Goal: Task Accomplishment & Management: Use online tool/utility

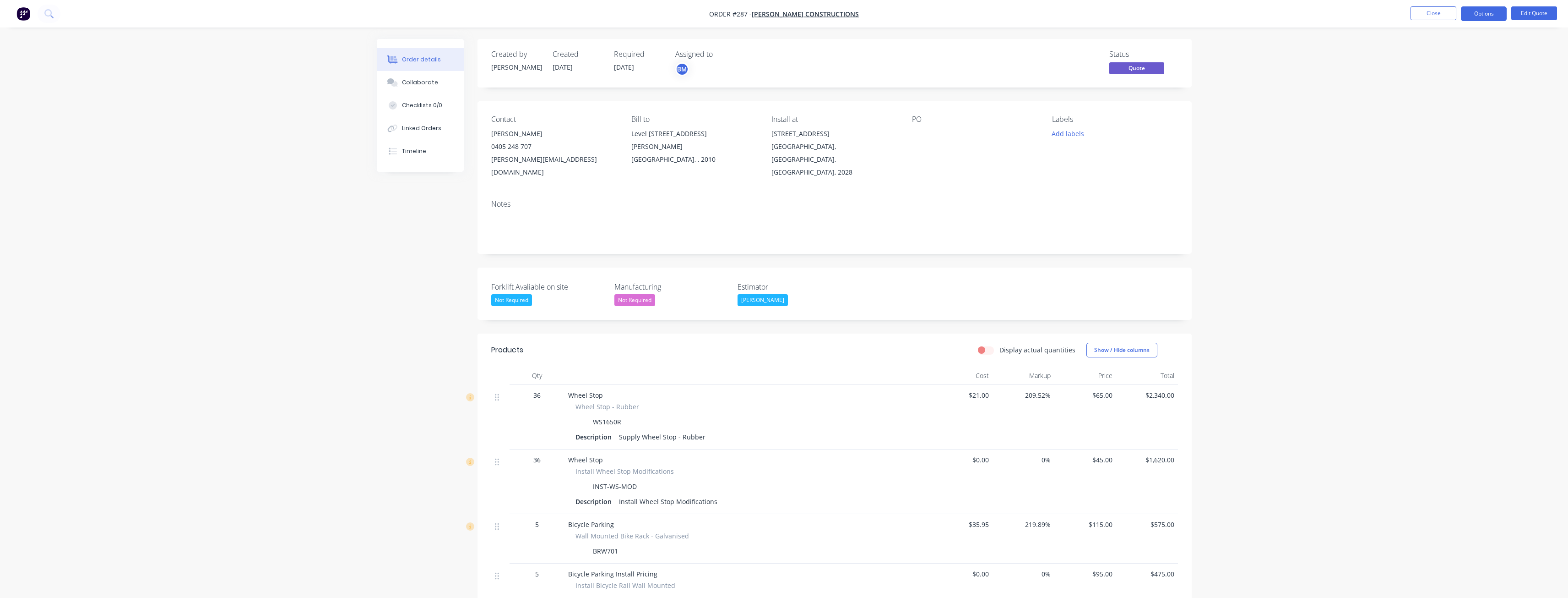
drag, startPoint x: 191, startPoint y: 221, endPoint x: 180, endPoint y: 225, distance: 11.7
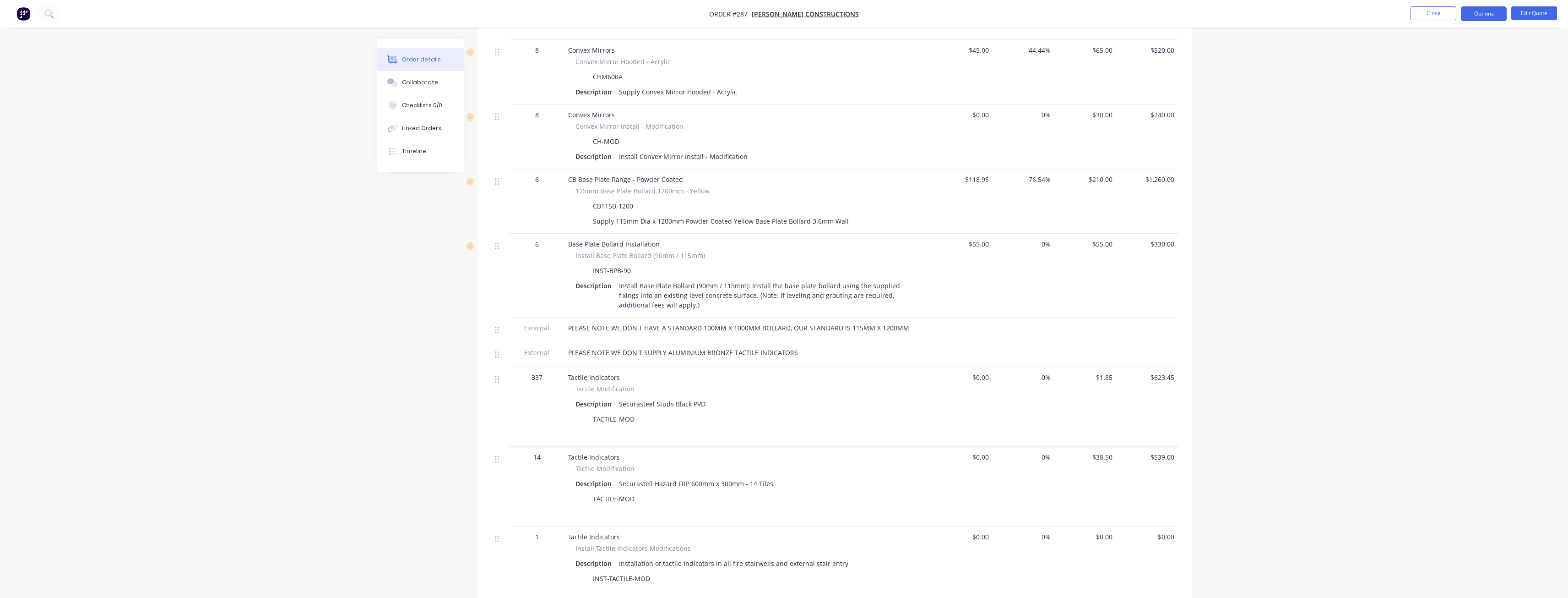
scroll to position [930, 0]
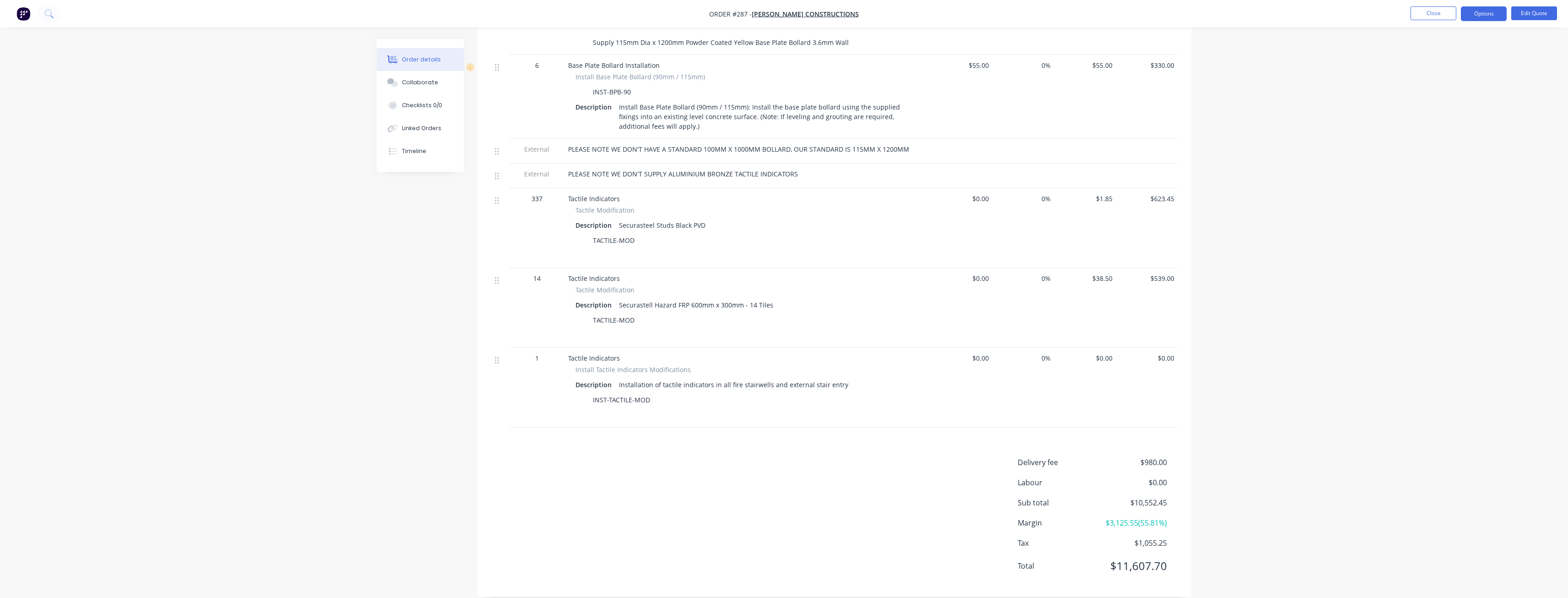
click at [1525, 15] on button "Edit Quote" at bounding box center [1534, 13] width 46 height 14
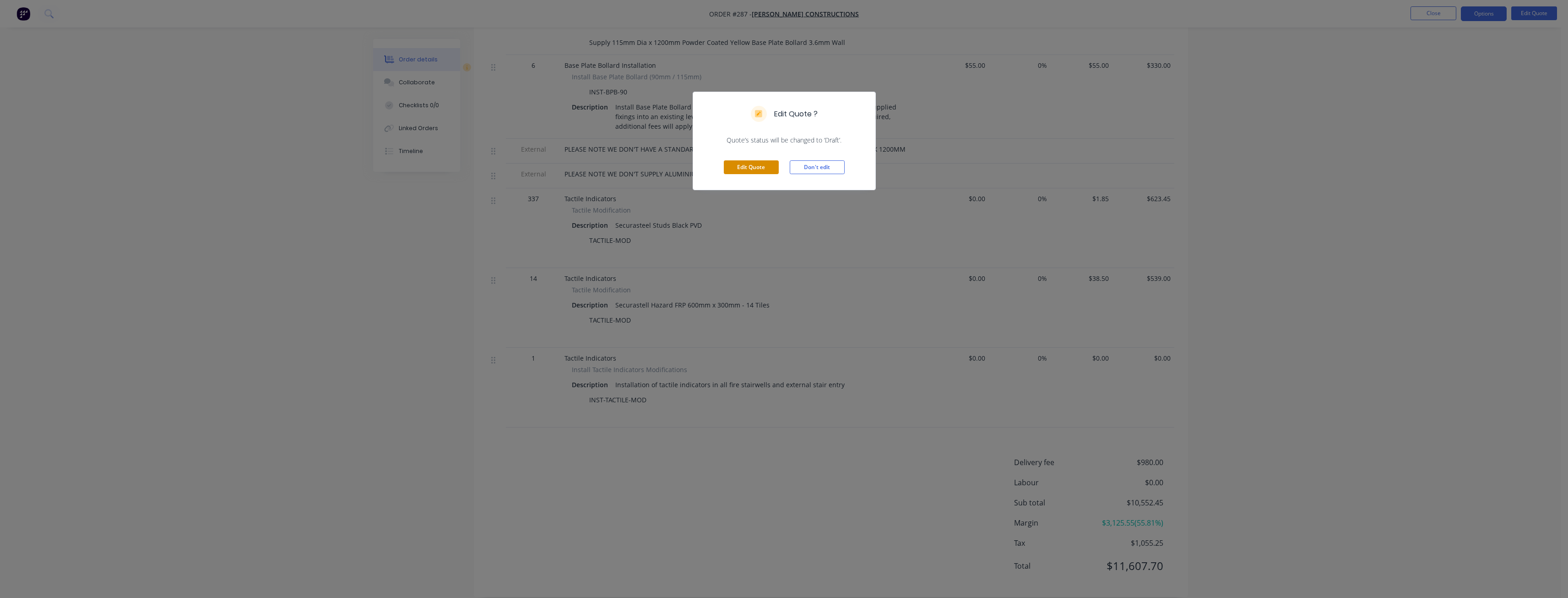
click at [740, 161] on button "Edit Quote" at bounding box center [751, 167] width 55 height 14
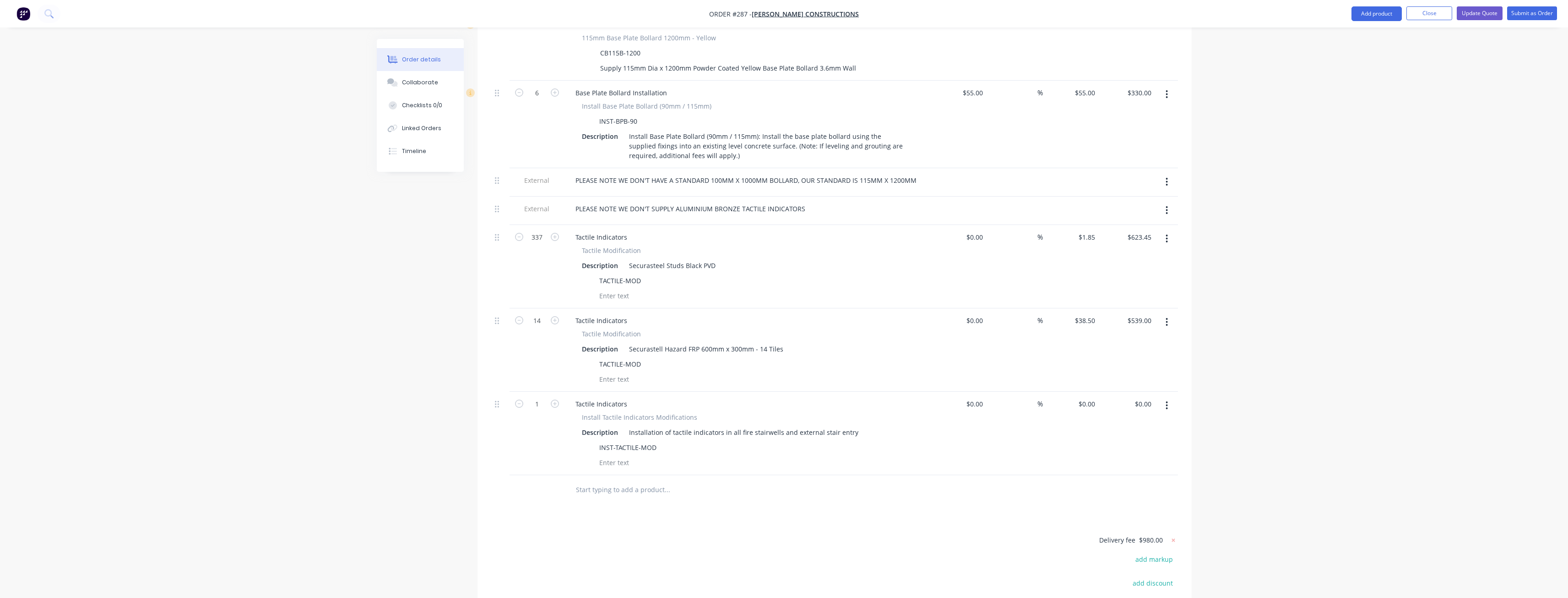
scroll to position [1054, 0]
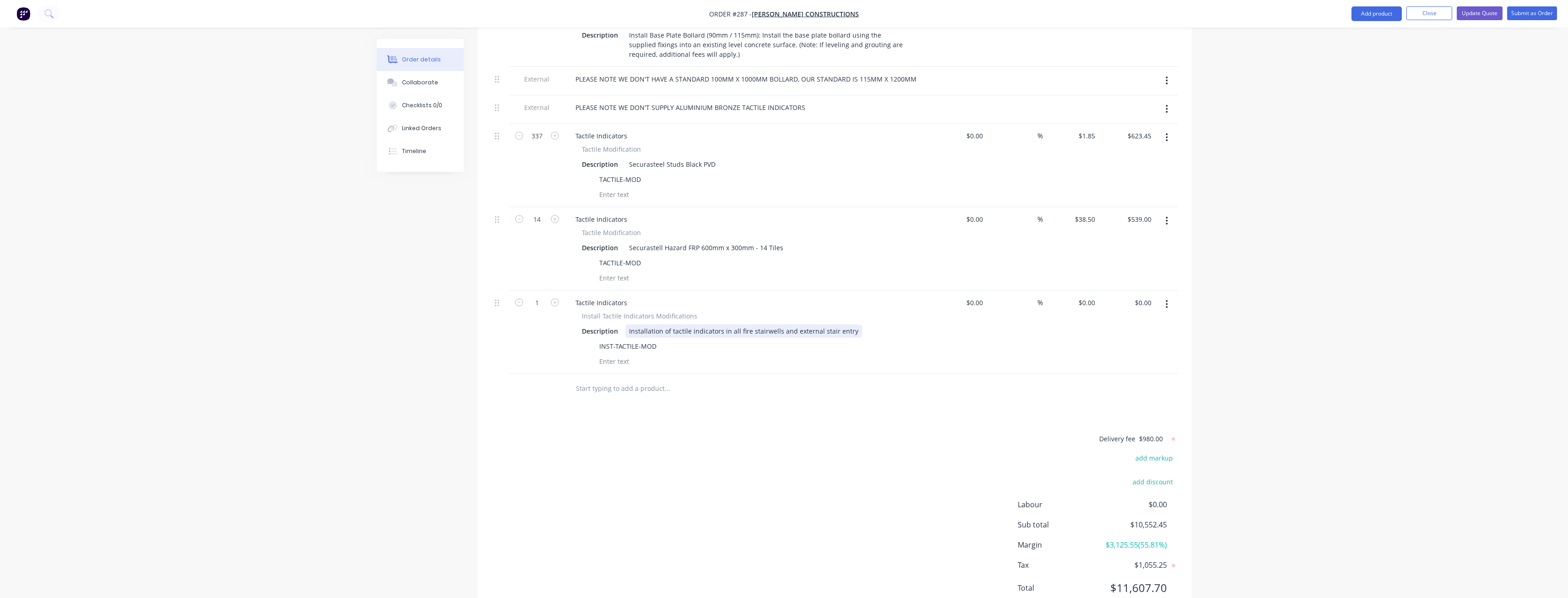
click at [850, 324] on div "Installation of tactile indicators in all fire stairwells and external stair en…" at bounding box center [743, 331] width 237 height 13
click at [850, 324] on div "Description Installation of tactile indicators in all fire stairwells" at bounding box center [746, 331] width 335 height 13
click at [1088, 296] on input "0" at bounding box center [1088, 303] width 21 height 13
type input "$3,250.00"
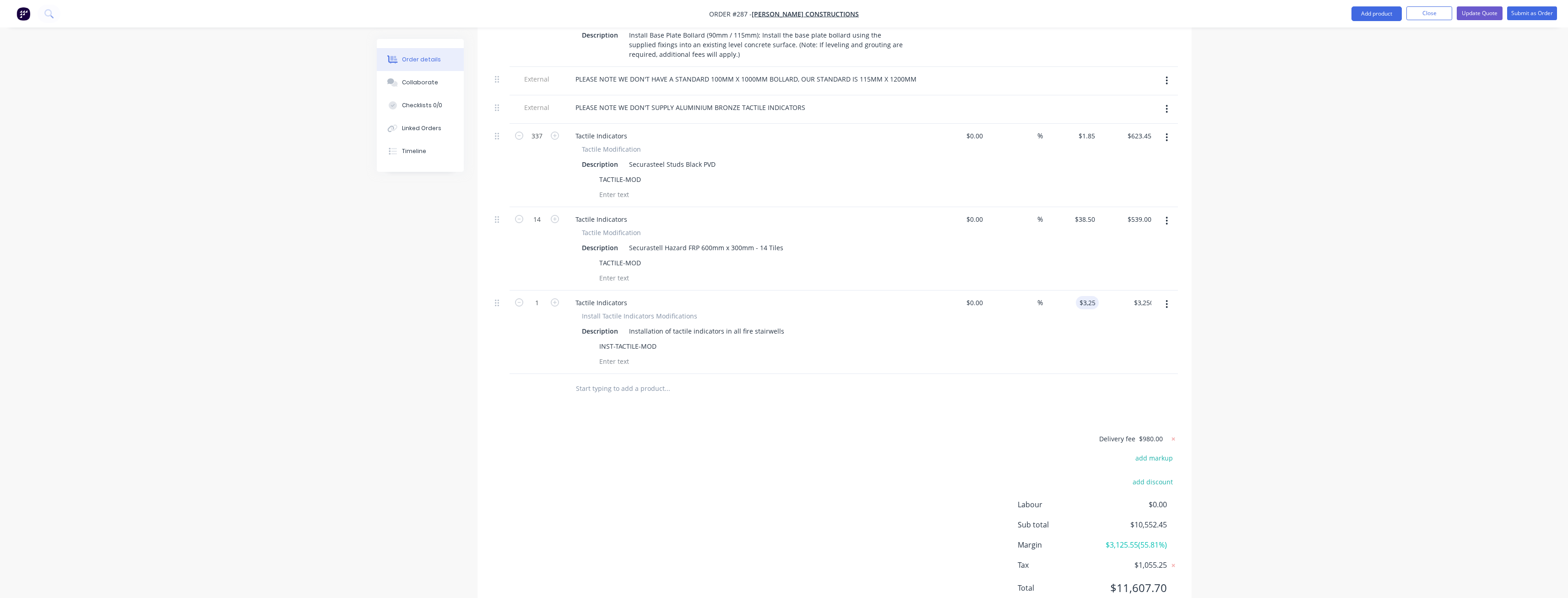
click at [873, 433] on div "Delivery fee $980.00 add markup add discount Labour $0.00 Sub total $10,552.45 …" at bounding box center [835, 519] width 687 height 172
drag, startPoint x: 496, startPoint y: 278, endPoint x: 508, endPoint y: 191, distance: 87.8
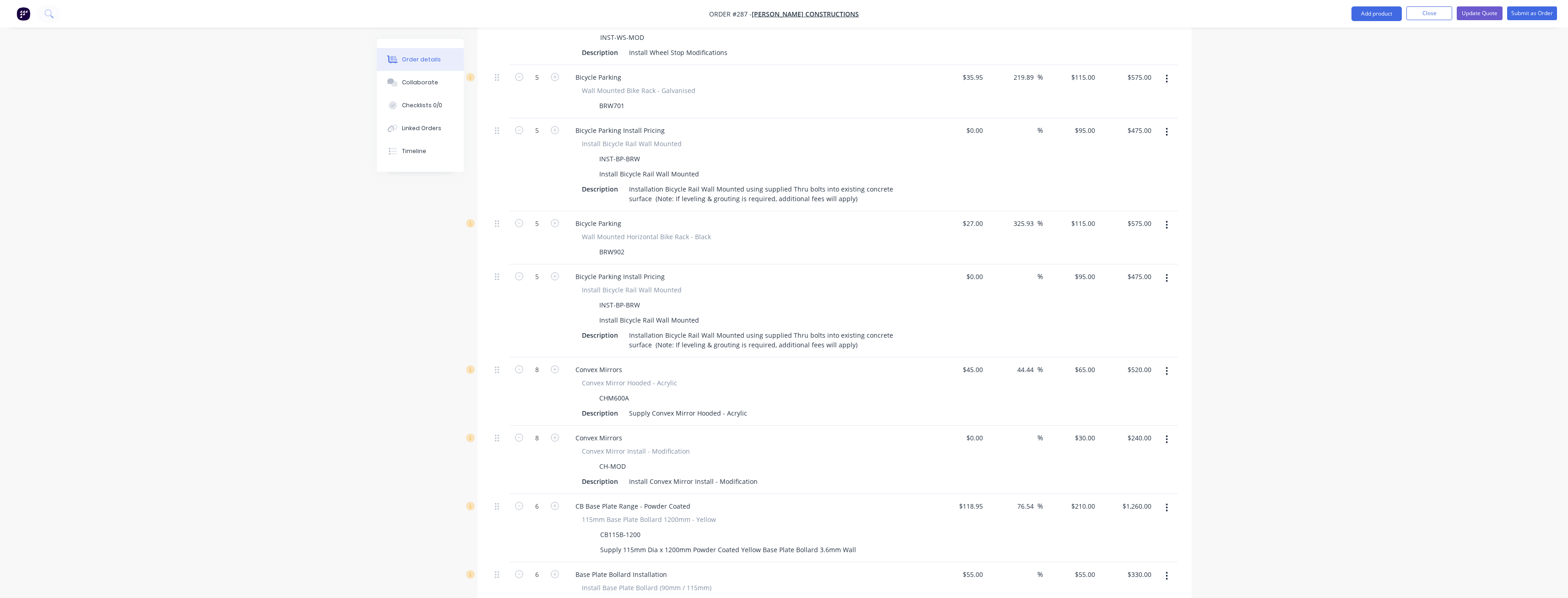
scroll to position [91, 0]
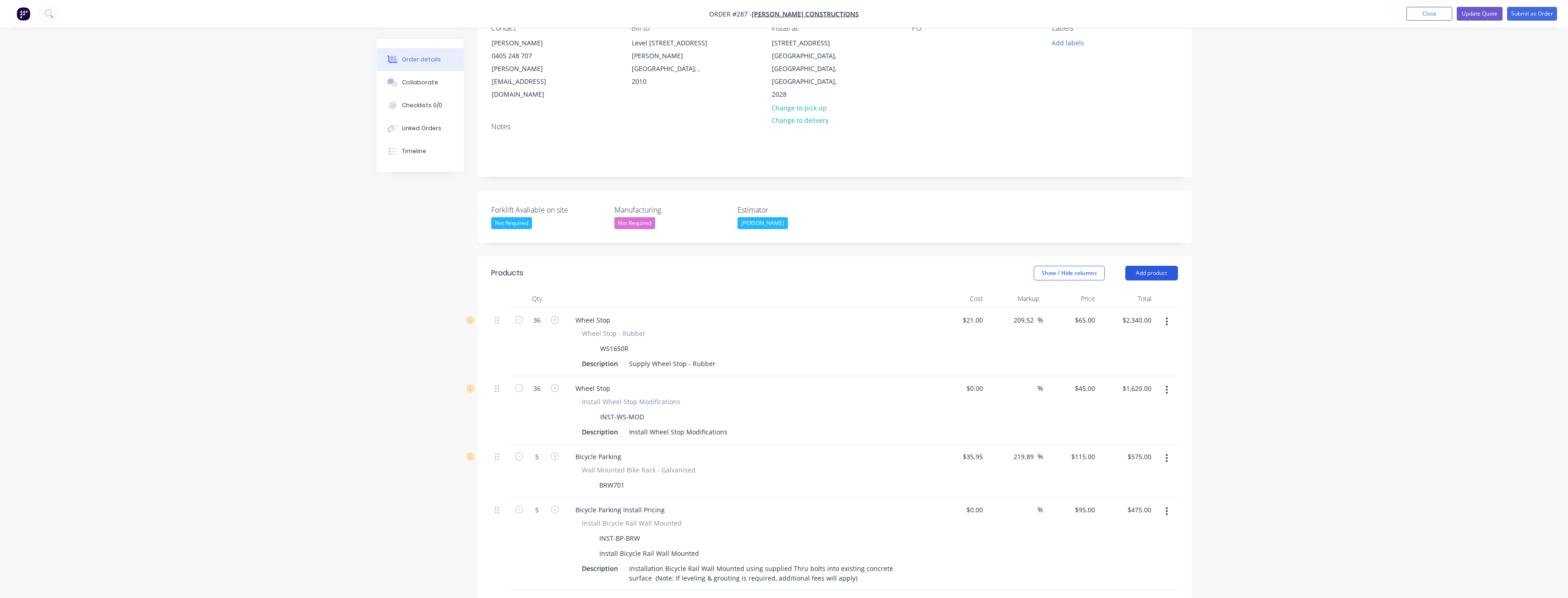
click at [1147, 266] on button "Add product" at bounding box center [1152, 273] width 52 height 15
click at [1139, 289] on div "Product catalogue" at bounding box center [1135, 296] width 71 height 13
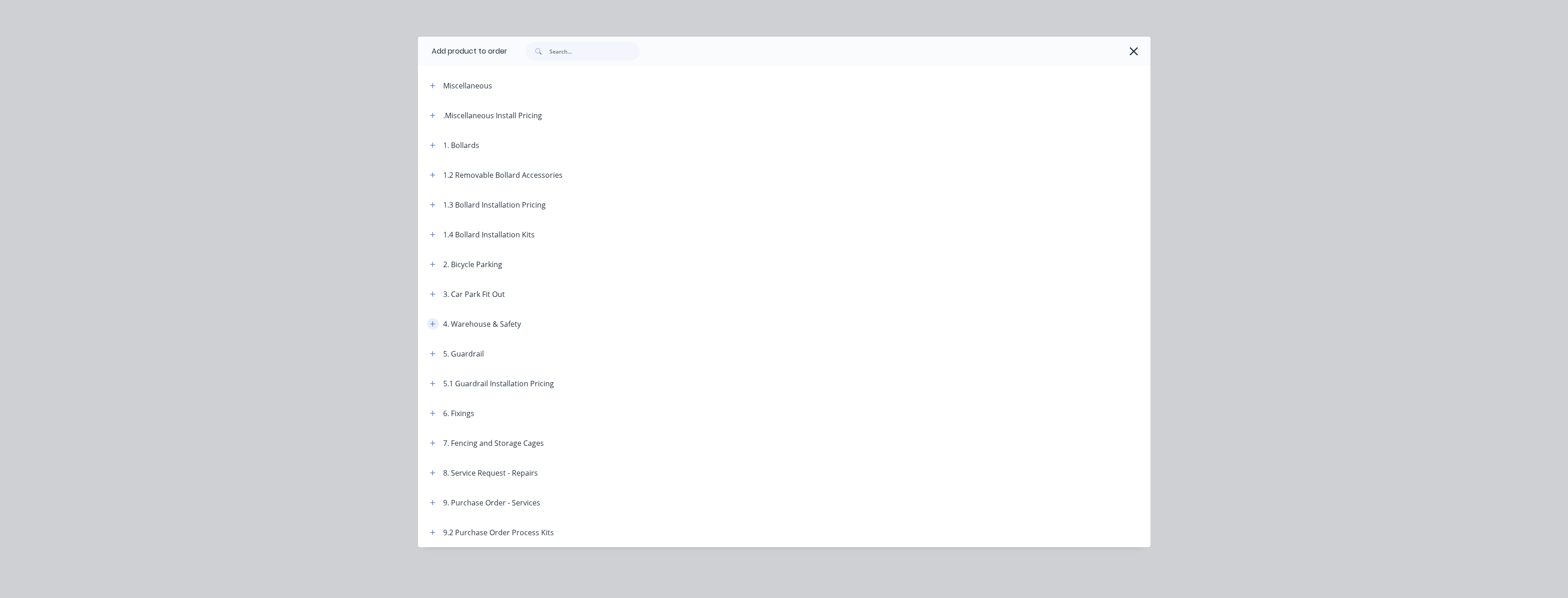
click at [432, 322] on icon "button" at bounding box center [432, 323] width 5 height 7
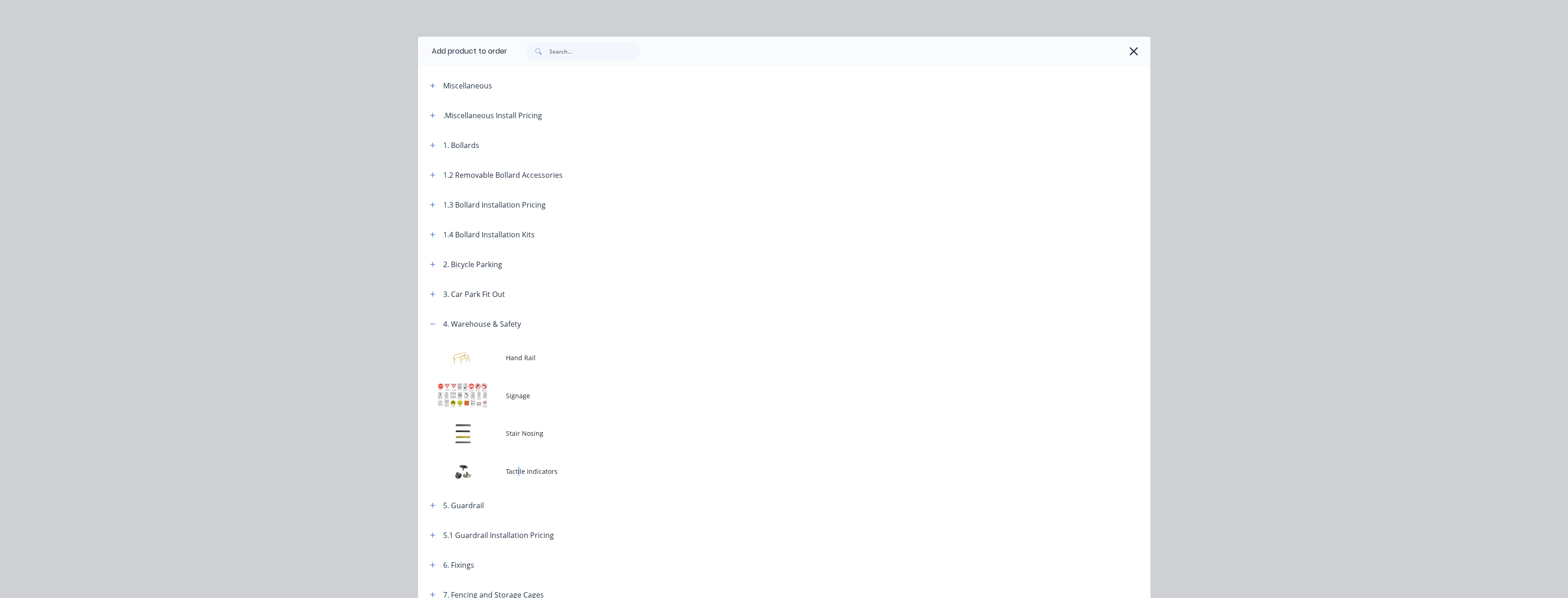
click at [515, 468] on span "Tactile Indicators" at bounding box center [763, 471] width 516 height 10
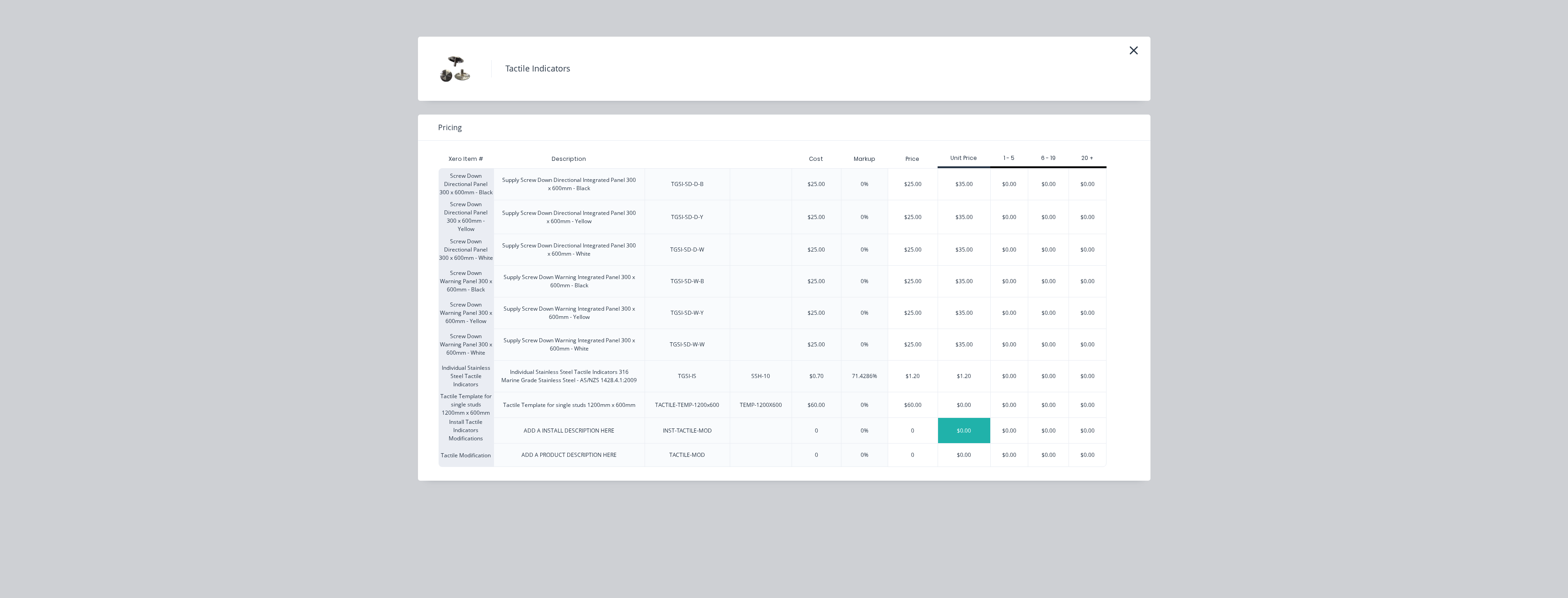
click at [970, 427] on div "$0.00" at bounding box center [964, 430] width 52 height 25
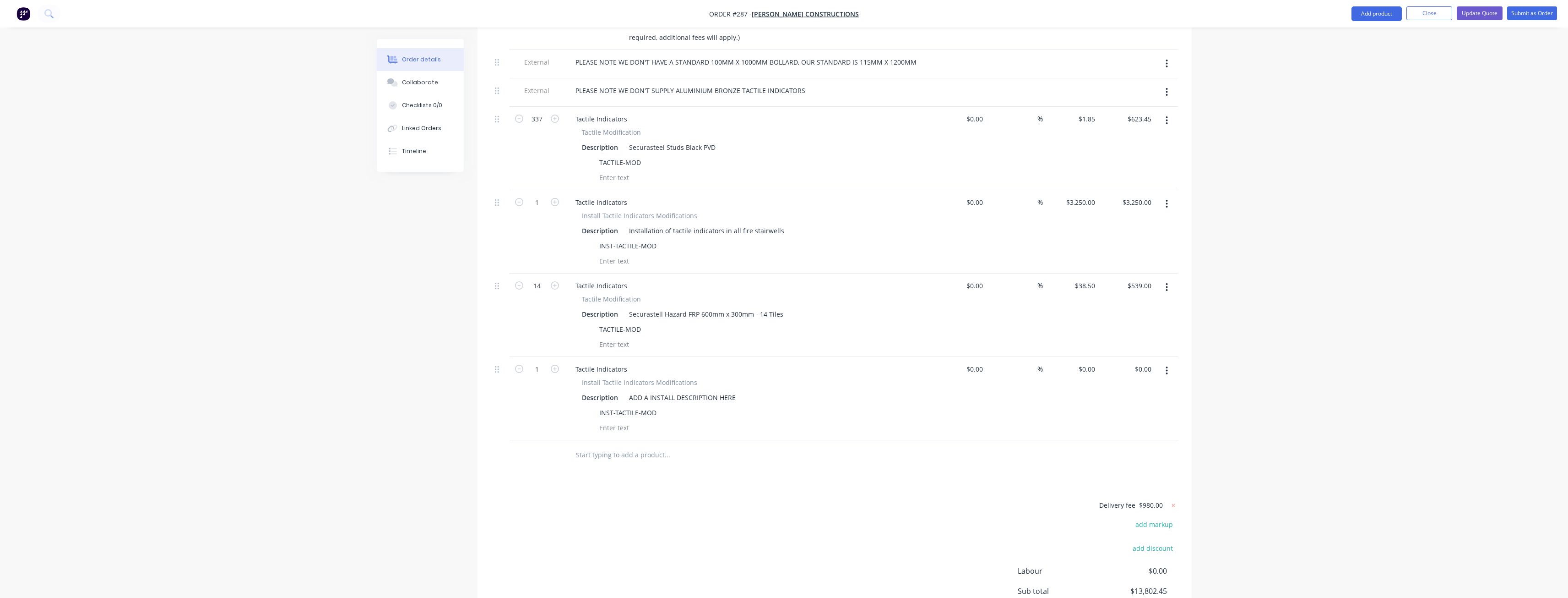
scroll to position [1099, 0]
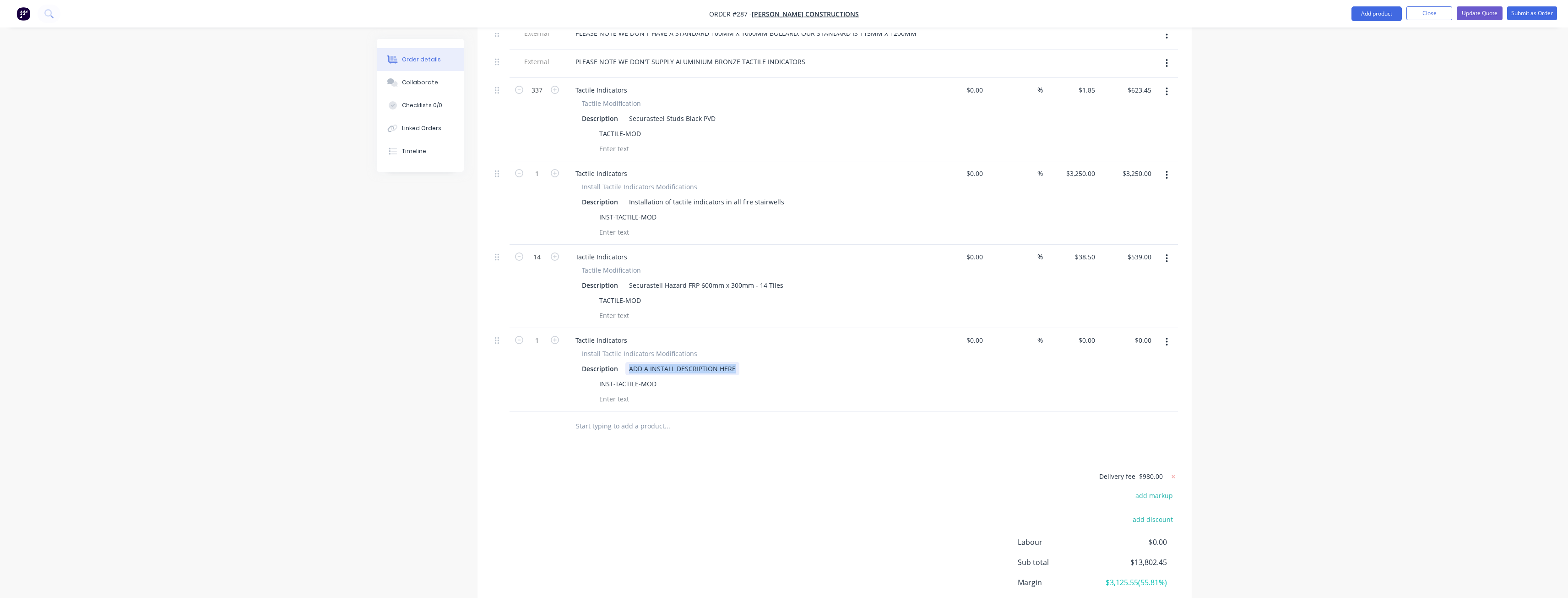
drag, startPoint x: 733, startPoint y: 341, endPoint x: 577, endPoint y: 345, distance: 156.1
click at [577, 348] on div "Install Tactile Indicators Modifications Description ADD A INSTALL DESCRIPTION …" at bounding box center [747, 376] width 359 height 57
click at [719, 362] on div "Installation of stainless steelmtactile indicators" at bounding box center [701, 368] width 152 height 13
click at [766, 362] on div "Installation of stainless steel tactile indicators" at bounding box center [699, 368] width 148 height 13
click at [1098, 334] on div "0 0" at bounding box center [1093, 340] width 10 height 13
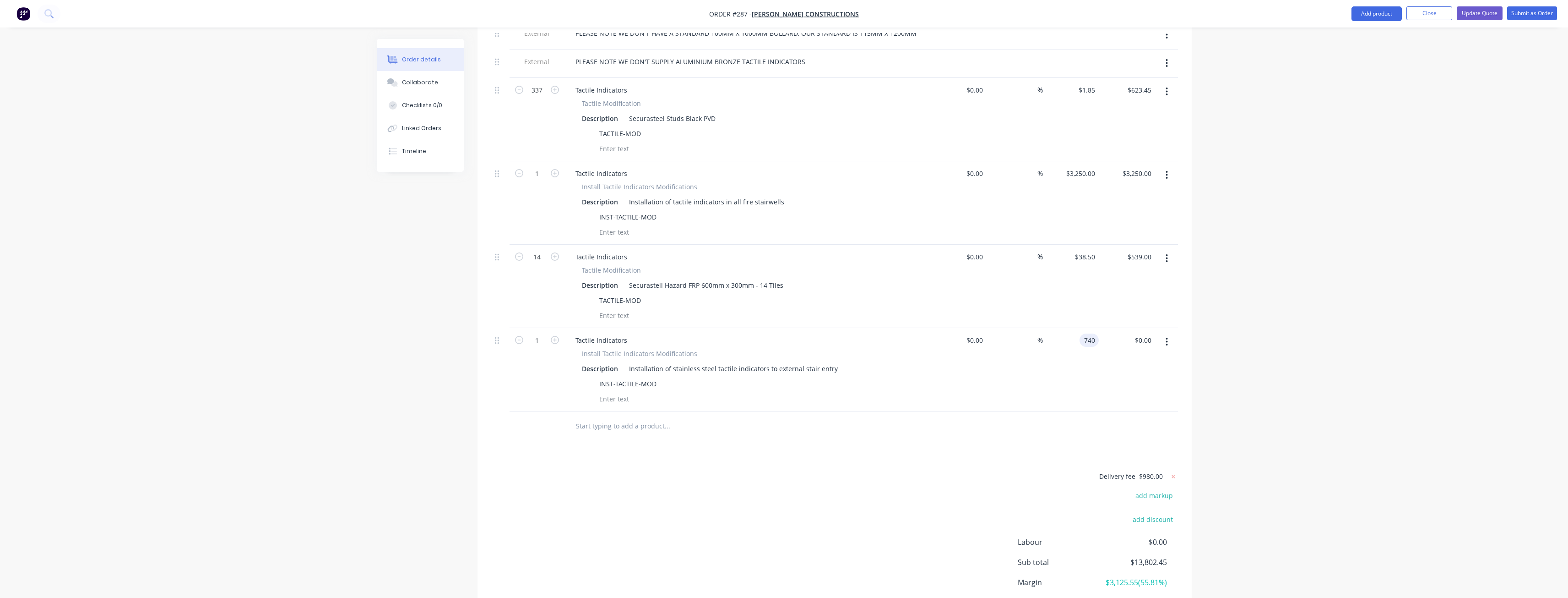
type input "$740.00"
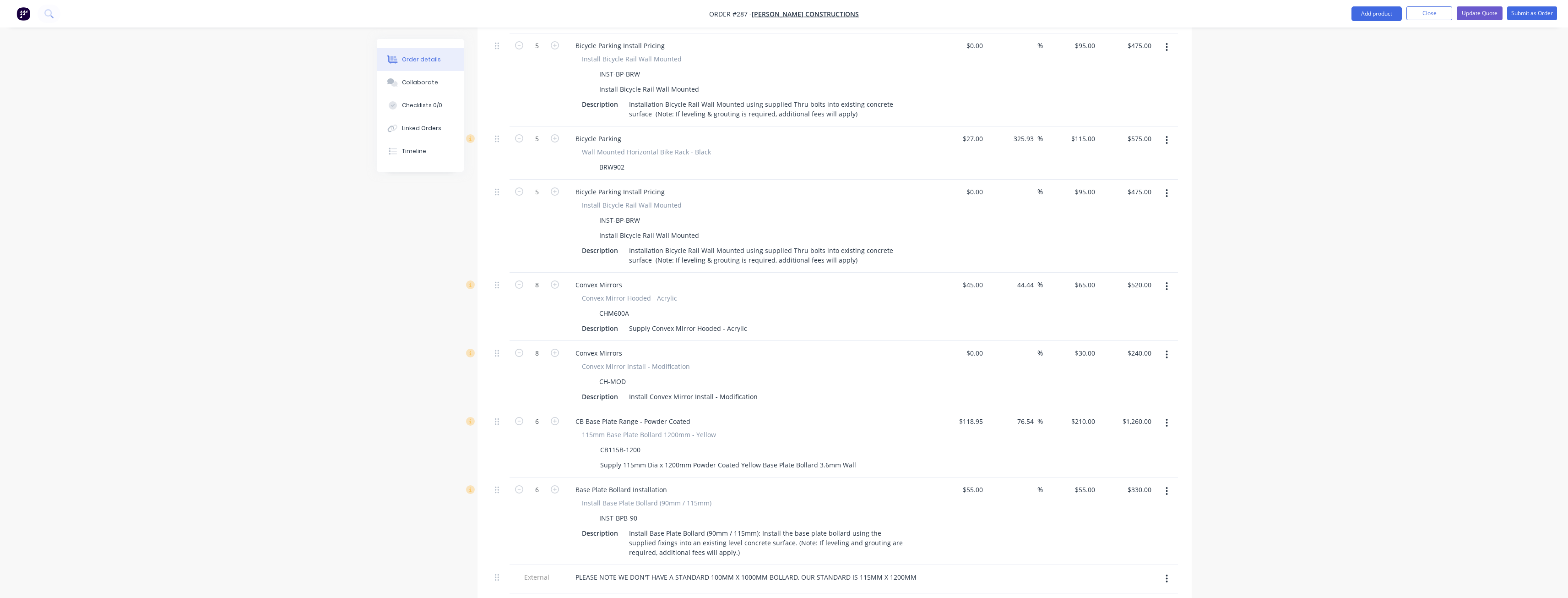
scroll to position [551, 0]
click at [1482, 13] on button "Update Quote" at bounding box center [1479, 13] width 46 height 14
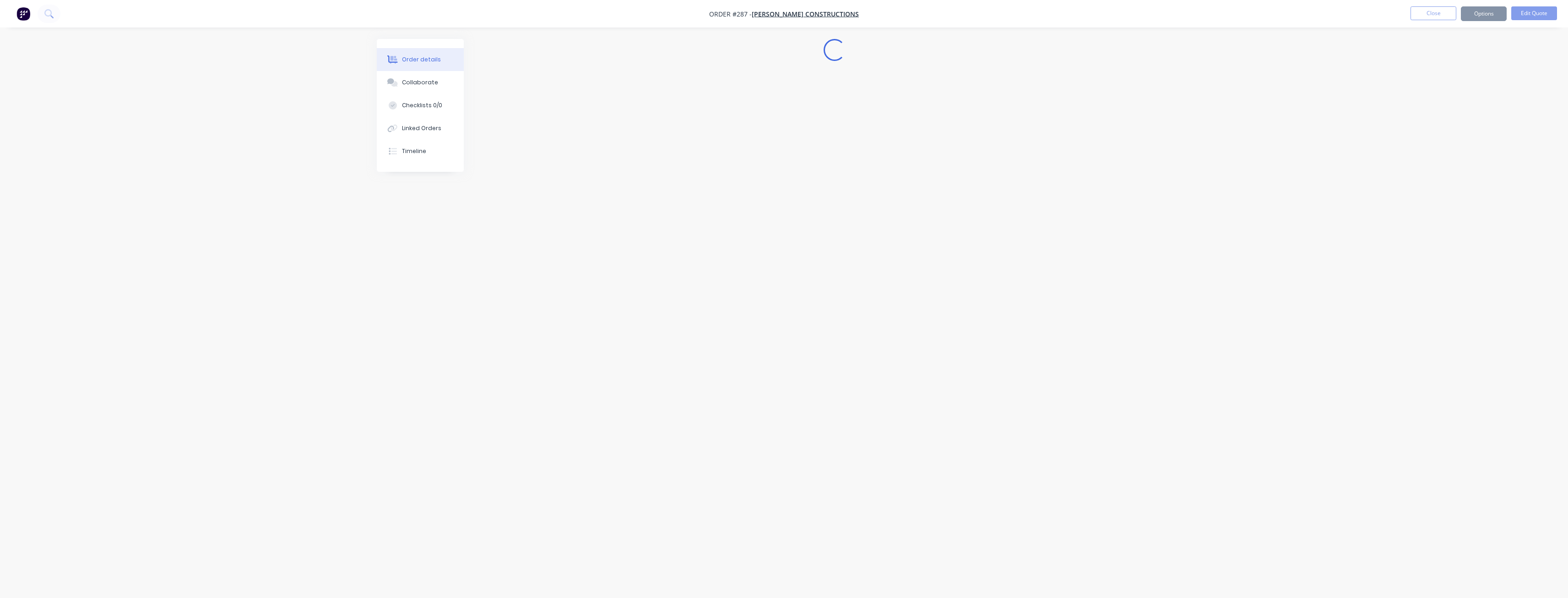
scroll to position [0, 0]
